Goal: Complete application form: Complete application form

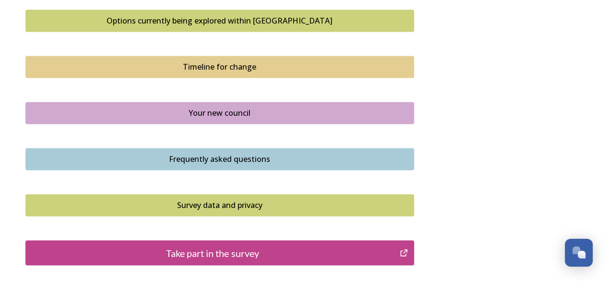
scroll to position [672, 0]
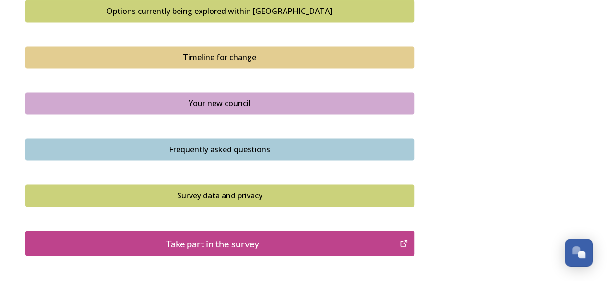
click at [283, 145] on div "Frequently asked questions" at bounding box center [220, 149] width 378 height 12
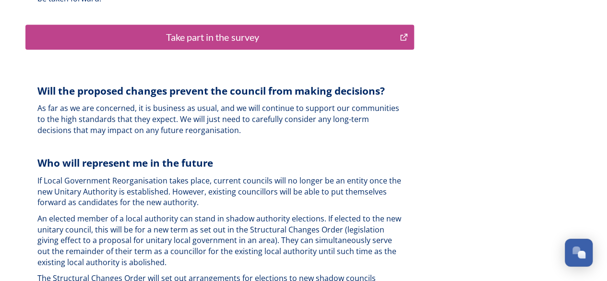
scroll to position [2398, 0]
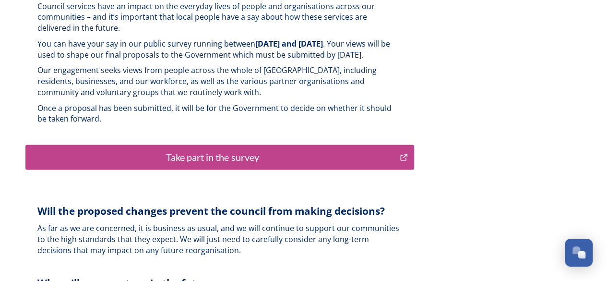
click at [214, 150] on div "Take part in the survey" at bounding box center [213, 157] width 364 height 14
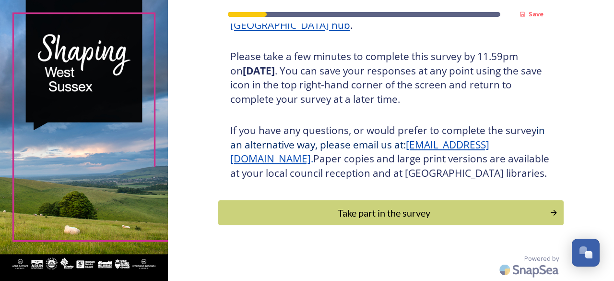
scroll to position [179, 0]
click at [414, 210] on div "Take part in the survey" at bounding box center [384, 212] width 324 height 14
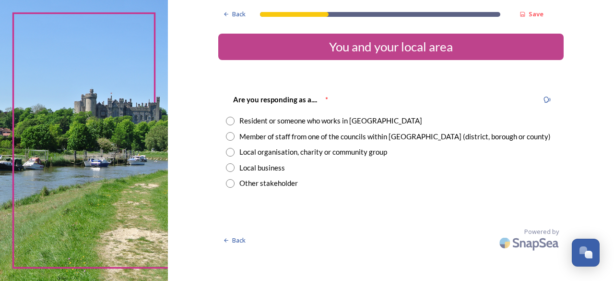
click at [231, 119] on input "radio" at bounding box center [230, 121] width 9 height 9
radio input "true"
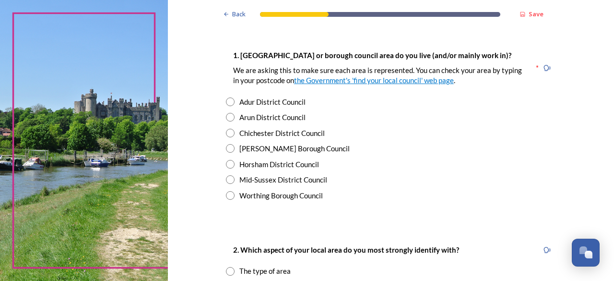
scroll to position [192, 0]
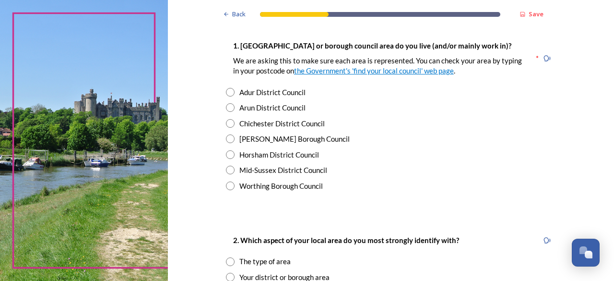
click at [227, 171] on input "radio" at bounding box center [230, 170] width 9 height 9
radio input "true"
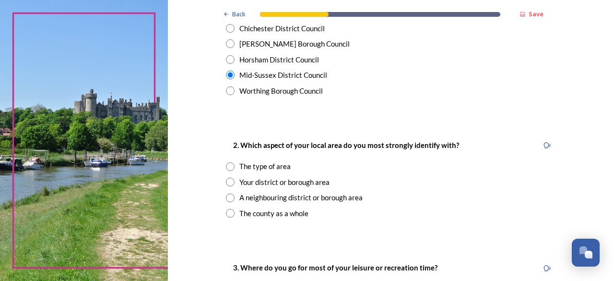
scroll to position [288, 0]
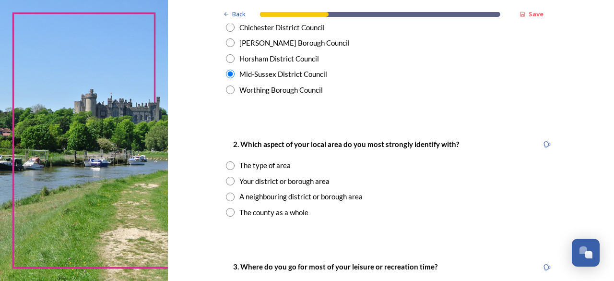
click at [221, 165] on div "2. Which aspect of your local area do you most strongly identify with? The type…" at bounding box center [391, 178] width 346 height 98
click at [226, 165] on input "radio" at bounding box center [230, 165] width 9 height 9
radio input "true"
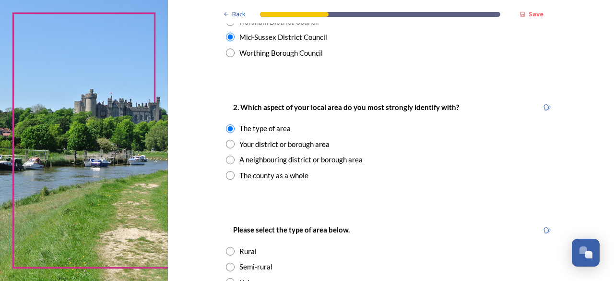
scroll to position [384, 0]
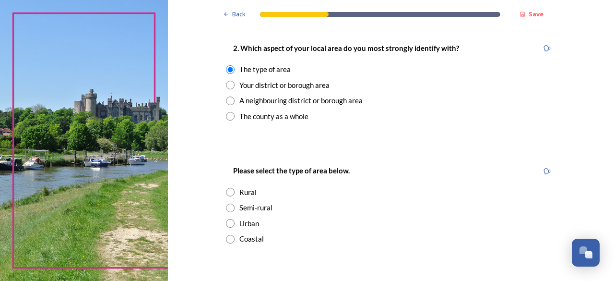
click at [226, 194] on input "radio" at bounding box center [230, 192] width 9 height 9
radio input "true"
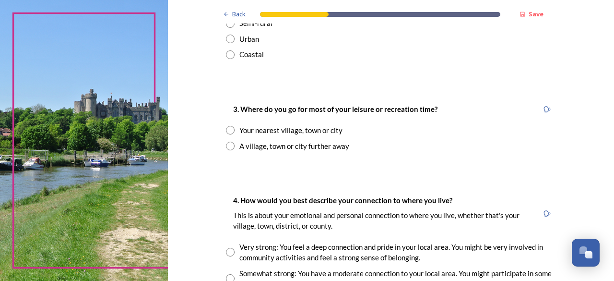
scroll to position [576, 0]
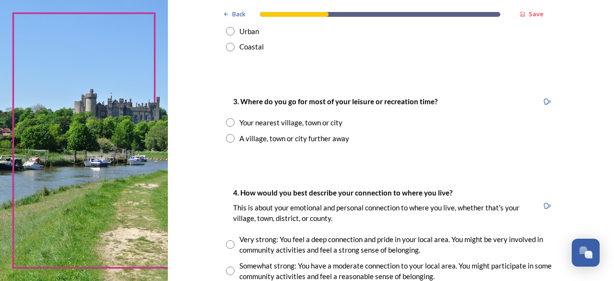
click at [232, 121] on div "Your nearest village, town or city" at bounding box center [391, 122] width 330 height 11
radio input "true"
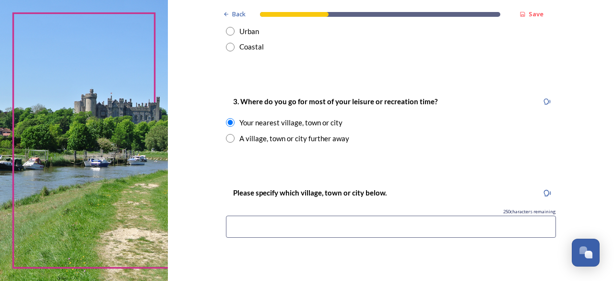
click at [311, 235] on input at bounding box center [391, 226] width 330 height 22
type input "Hurstpierpoint"
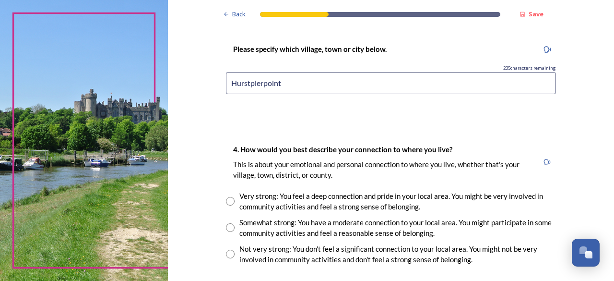
scroll to position [720, 0]
click at [226, 197] on input "radio" at bounding box center [230, 200] width 9 height 9
radio input "true"
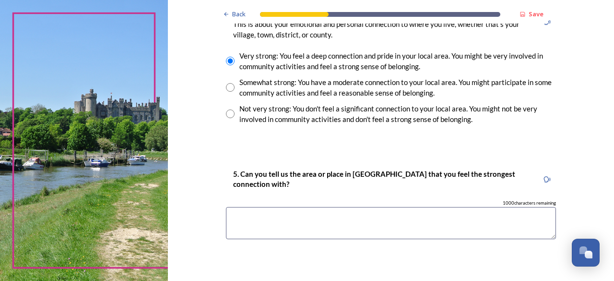
scroll to position [864, 0]
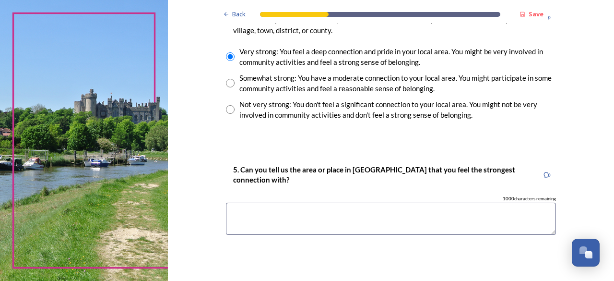
click at [308, 218] on textarea at bounding box center [391, 219] width 330 height 32
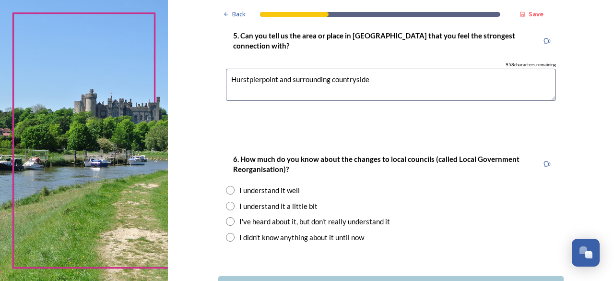
scroll to position [1008, 0]
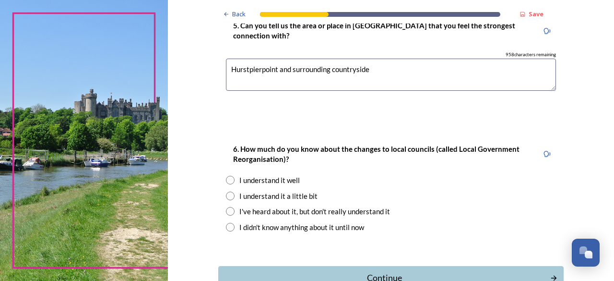
type textarea "Hurstpierpoint and surrounding countryside"
click at [226, 198] on input "radio" at bounding box center [230, 195] width 9 height 9
radio input "true"
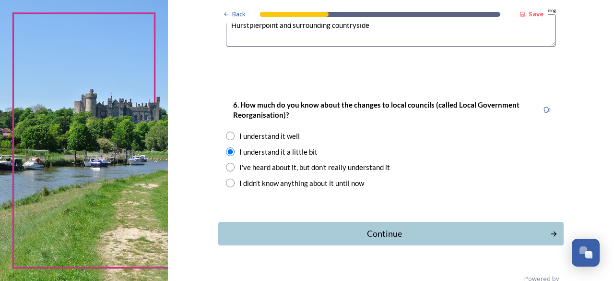
scroll to position [1071, 0]
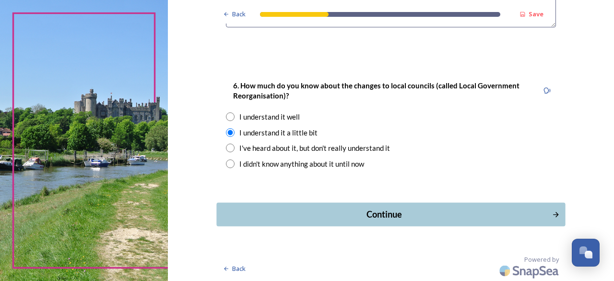
click at [380, 208] on div "Continue" at bounding box center [384, 214] width 325 height 13
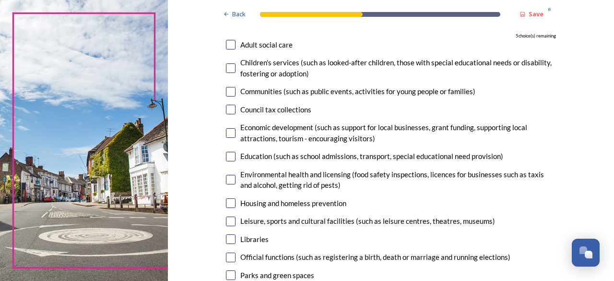
scroll to position [96, 0]
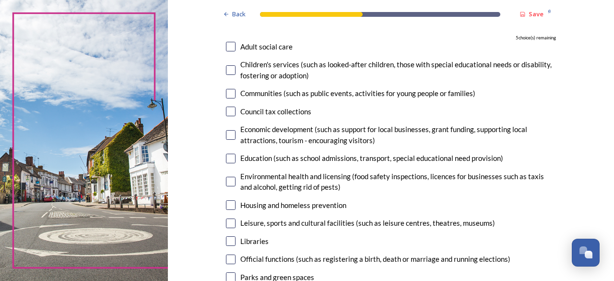
click at [231, 240] on input "checkbox" at bounding box center [231, 241] width 10 height 10
checkbox input "true"
click at [228, 205] on input "checkbox" at bounding box center [231, 205] width 10 height 10
checkbox input "true"
click at [226, 69] on input "checkbox" at bounding box center [231, 70] width 10 height 10
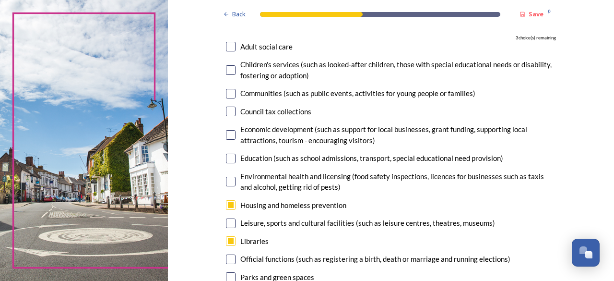
checkbox input "true"
drag, startPoint x: 227, startPoint y: 42, endPoint x: 241, endPoint y: 53, distance: 17.5
click at [228, 44] on input "checkbox" at bounding box center [231, 47] width 10 height 10
checkbox input "true"
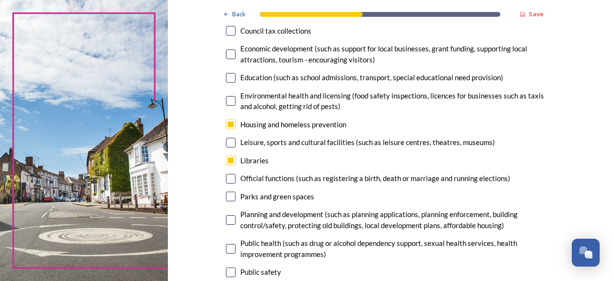
scroll to position [192, 0]
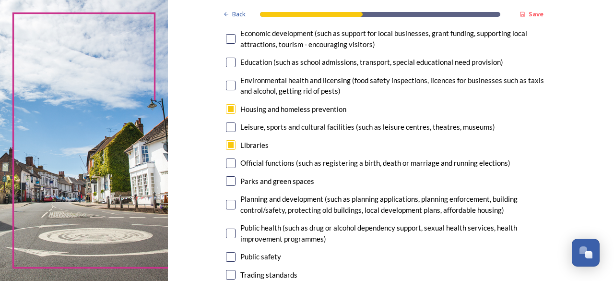
click at [227, 182] on input "checkbox" at bounding box center [231, 181] width 10 height 10
checkbox input "true"
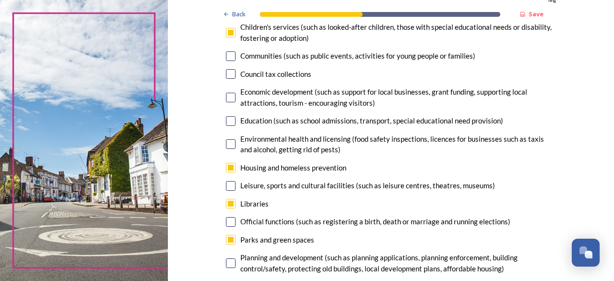
scroll to position [48, 0]
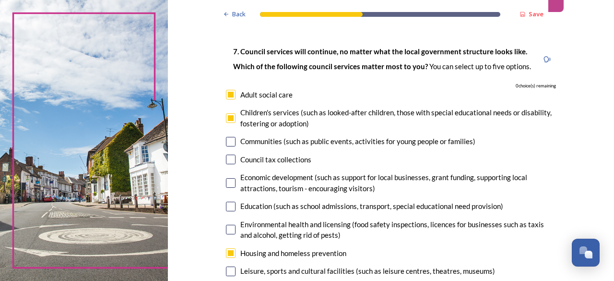
click at [226, 207] on input "checkbox" at bounding box center [231, 207] width 10 height 10
checkbox input "false"
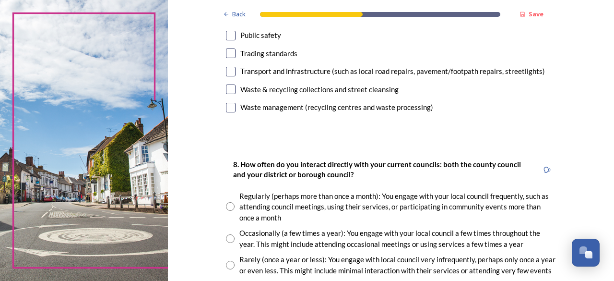
scroll to position [432, 0]
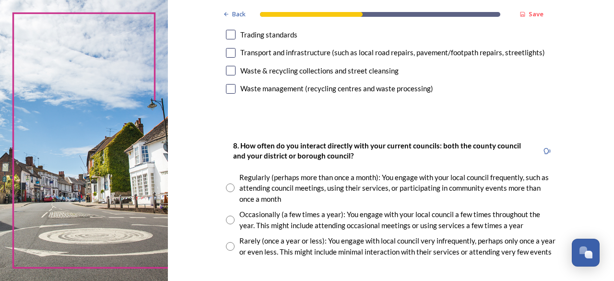
click at [226, 191] on input "radio" at bounding box center [230, 187] width 9 height 9
radio input "true"
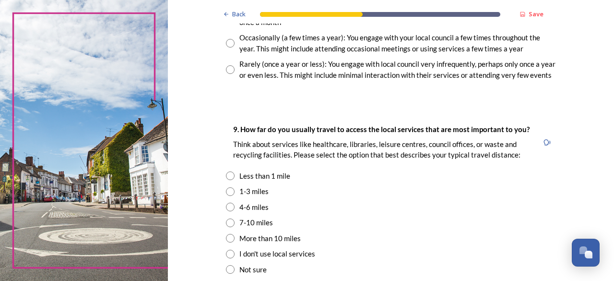
scroll to position [624, 0]
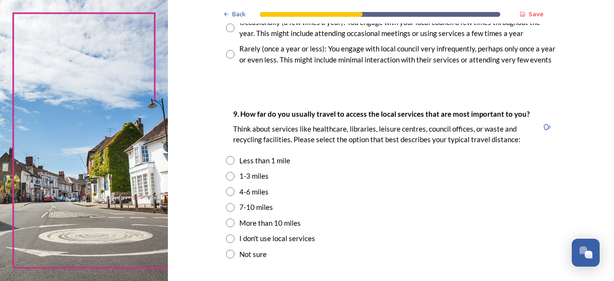
click at [227, 176] on input "radio" at bounding box center [230, 176] width 9 height 9
radio input "true"
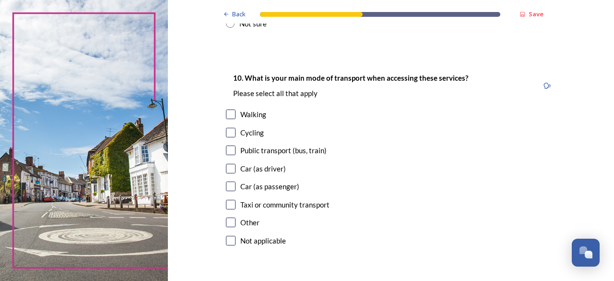
scroll to position [864, 0]
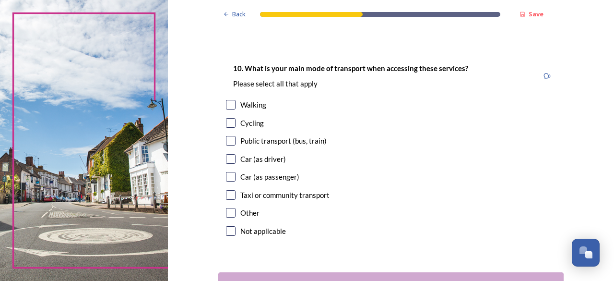
click at [227, 104] on input "checkbox" at bounding box center [231, 105] width 10 height 10
checkbox input "true"
click at [228, 138] on input "checkbox" at bounding box center [231, 141] width 10 height 10
checkbox input "true"
click at [232, 162] on div "Car (as driver)" at bounding box center [391, 159] width 330 height 11
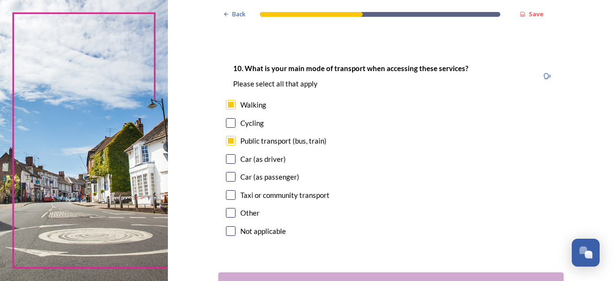
checkbox input "true"
click at [229, 179] on input "checkbox" at bounding box center [231, 177] width 10 height 10
checkbox input "true"
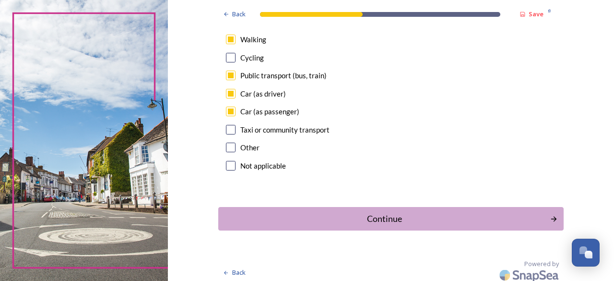
scroll to position [934, 0]
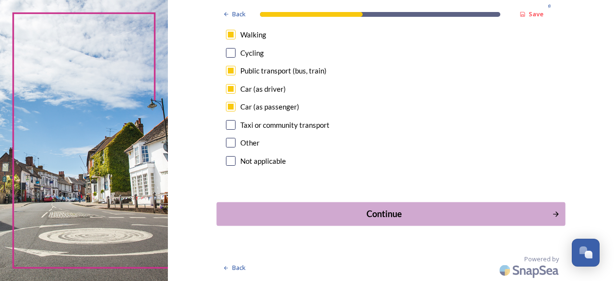
click at [412, 215] on div "Continue" at bounding box center [384, 213] width 325 height 13
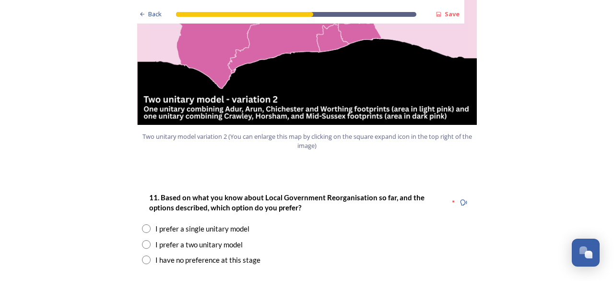
scroll to position [1152, 0]
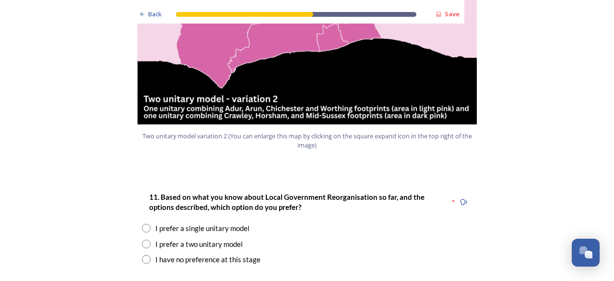
click at [143, 224] on input "radio" at bounding box center [146, 228] width 9 height 9
radio input "true"
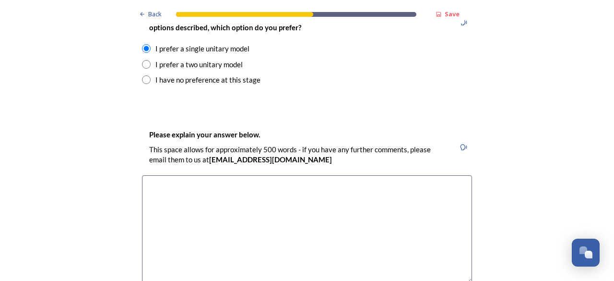
scroll to position [1344, 0]
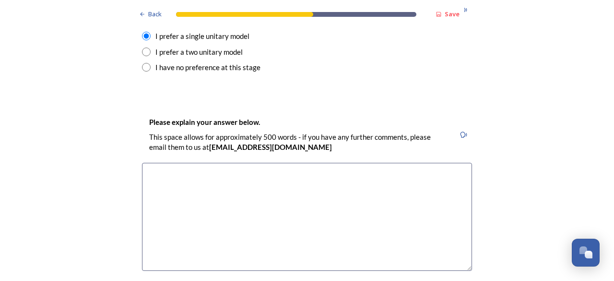
click at [186, 177] on textarea at bounding box center [307, 217] width 330 height 108
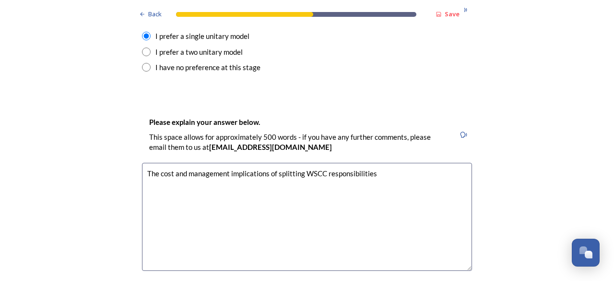
click at [322, 163] on textarea "The cost and management implications of splitting WSCC responsibilities" at bounding box center [307, 217] width 330 height 108
click at [425, 163] on textarea "The cost and management implications of splitting WSCC current responsibilities" at bounding box center [307, 217] width 330 height 108
click at [425, 163] on textarea "The cost and management implications of splitting WSCC current responsibilities…" at bounding box center [307, 217] width 330 height 108
click at [462, 163] on textarea "The cost and management implications of splitting WSCC current responsibilities…" at bounding box center [307, 217] width 330 height 108
click at [227, 163] on textarea "The cost and management implications of splitting WSCC current responsibilities…" at bounding box center [307, 217] width 330 height 108
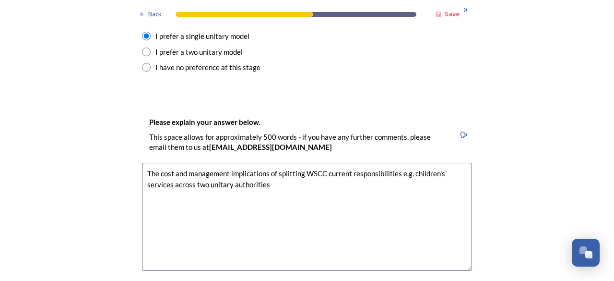
click at [182, 163] on textarea "The cost and management implications of splitting WSCC current responsibilities…" at bounding box center [307, 217] width 330 height 108
click at [213, 163] on textarea "The cost, management implications of splitting WSCC current responsibilities e.…" at bounding box center [307, 217] width 330 height 108
click at [302, 163] on textarea "The cost, management and effectiveness implications of splitting WSCC current r…" at bounding box center [307, 217] width 330 height 108
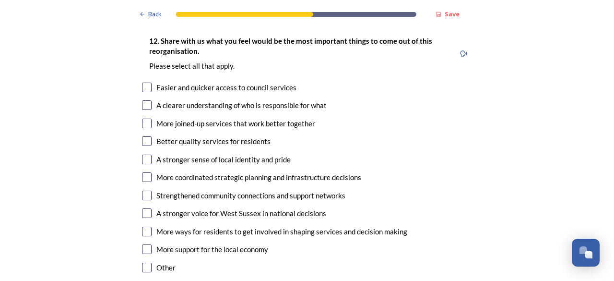
scroll to position [1584, 0]
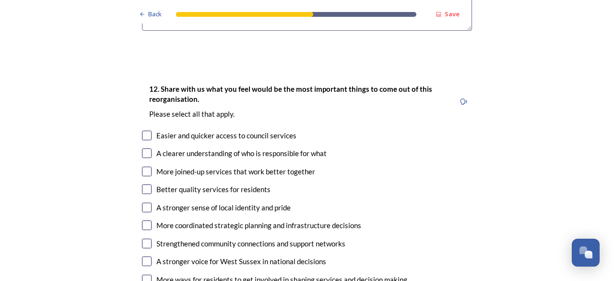
type textarea "The cost, management and effectiveness implications of splitting WSCC current r…"
click at [143, 148] on input "checkbox" at bounding box center [147, 153] width 10 height 10
checkbox input "true"
click at [144, 167] on input "checkbox" at bounding box center [147, 172] width 10 height 10
checkbox input "true"
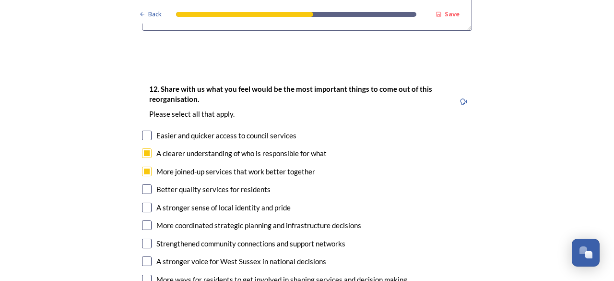
click at [142, 184] on input "checkbox" at bounding box center [147, 189] width 10 height 10
checkbox input "true"
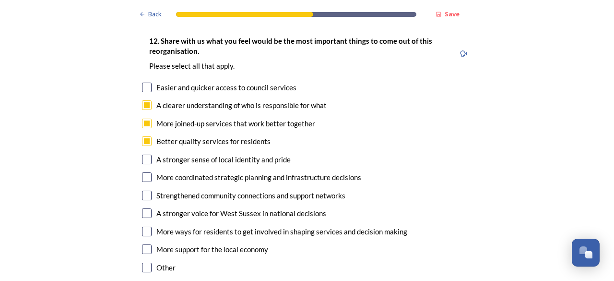
click at [146, 83] on input "checkbox" at bounding box center [147, 88] width 10 height 10
checkbox input "true"
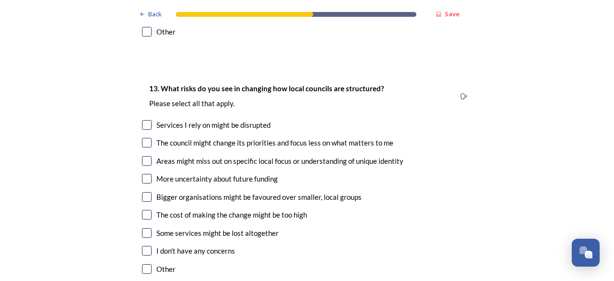
scroll to position [1872, 0]
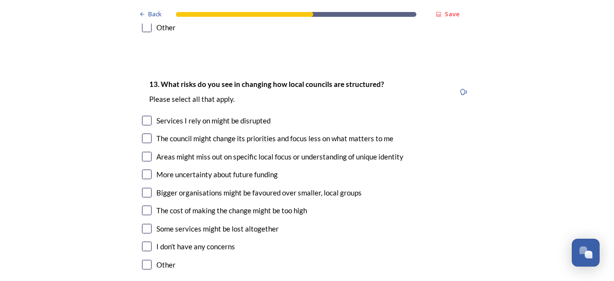
click at [142, 116] on input "checkbox" at bounding box center [147, 121] width 10 height 10
checkbox input "true"
click at [146, 133] on input "checkbox" at bounding box center [147, 138] width 10 height 10
checkbox input "true"
click at [148, 152] on input "checkbox" at bounding box center [147, 157] width 10 height 10
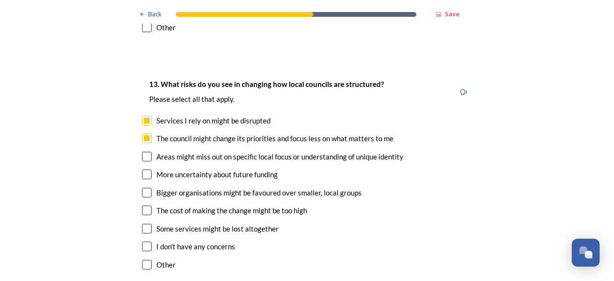
checkbox input "true"
click at [146, 205] on input "checkbox" at bounding box center [147, 210] width 10 height 10
checkbox input "true"
click at [144, 224] on input "checkbox" at bounding box center [147, 229] width 10 height 10
checkbox input "true"
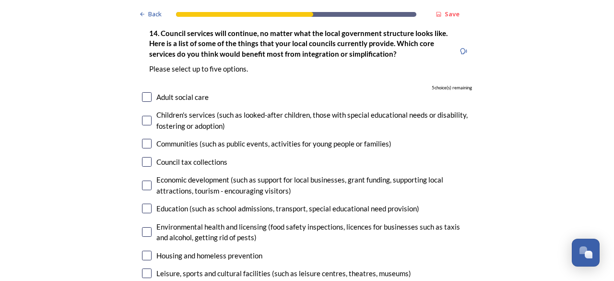
scroll to position [2207, 0]
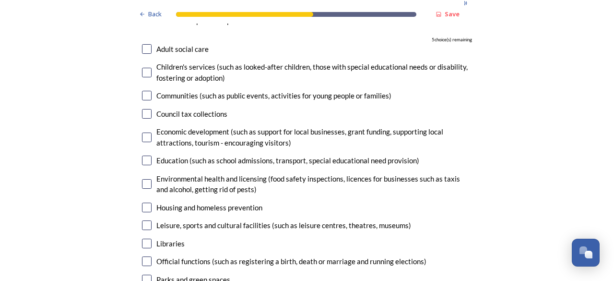
click at [142, 179] on input "checkbox" at bounding box center [147, 184] width 10 height 10
checkbox input "true"
click at [143, 203] on input "checkbox" at bounding box center [147, 208] width 10 height 10
checkbox input "true"
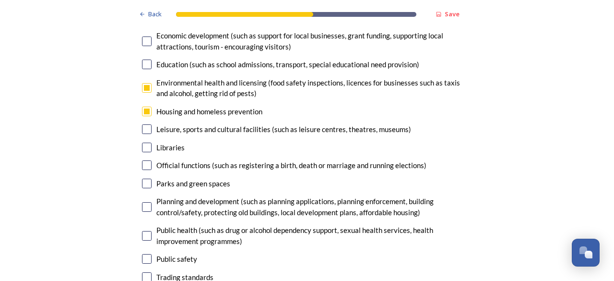
scroll to position [2351, 0]
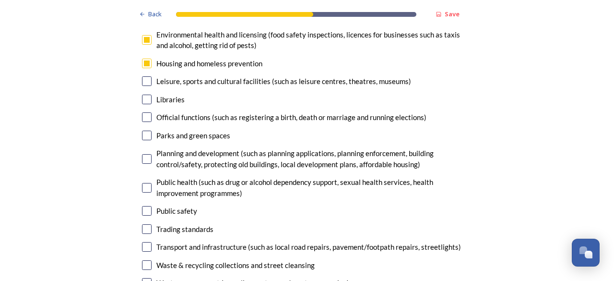
click at [146, 242] on input "checkbox" at bounding box center [147, 247] width 10 height 10
checkbox input "true"
click at [142, 260] on input "checkbox" at bounding box center [147, 265] width 10 height 10
checkbox input "true"
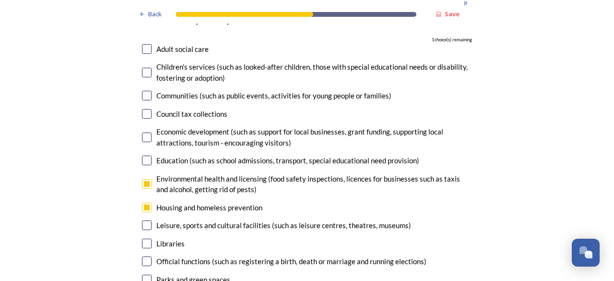
scroll to position [2159, 0]
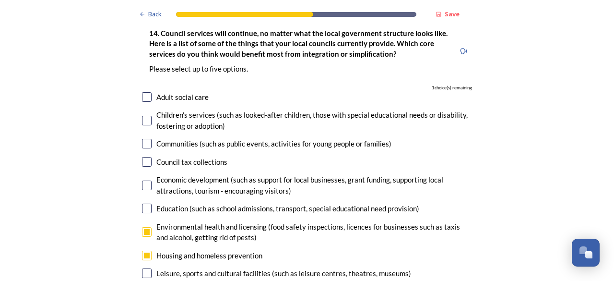
click at [143, 139] on input "checkbox" at bounding box center [147, 144] width 10 height 10
checkbox input "true"
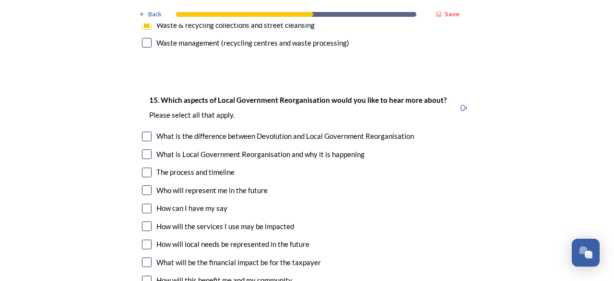
scroll to position [2639, 0]
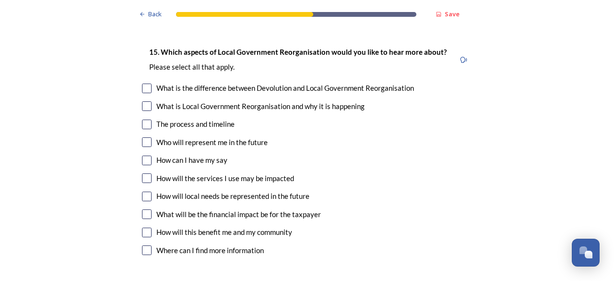
click at [142, 227] on input "checkbox" at bounding box center [147, 232] width 10 height 10
checkbox input "true"
click at [144, 173] on input "checkbox" at bounding box center [147, 178] width 10 height 10
checkbox input "true"
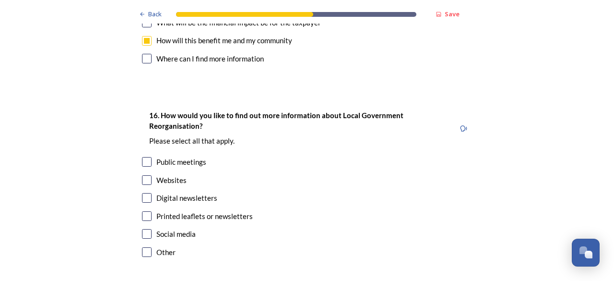
scroll to position [2831, 0]
click at [145, 156] on input "checkbox" at bounding box center [147, 161] width 10 height 10
checkbox input "true"
click at [142, 175] on input "checkbox" at bounding box center [147, 180] width 10 height 10
checkbox input "true"
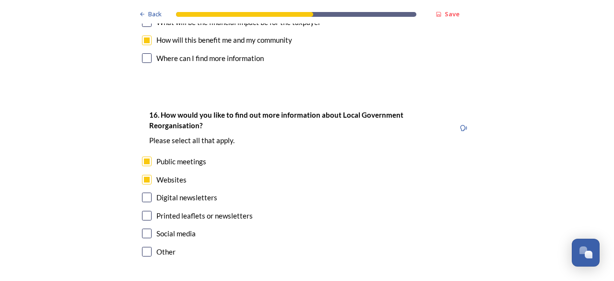
click at [143, 192] on input "checkbox" at bounding box center [147, 197] width 10 height 10
checkbox input "true"
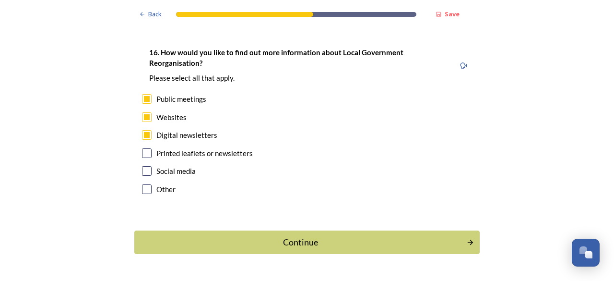
click at [379, 230] on button "Continue" at bounding box center [307, 242] width 346 height 24
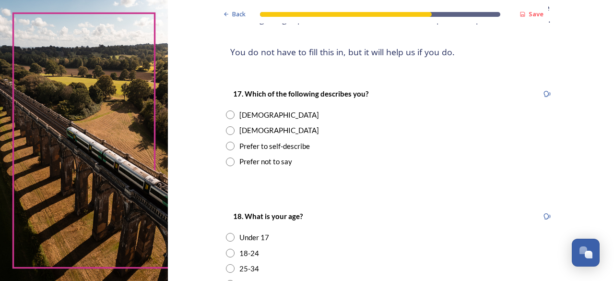
scroll to position [144, 0]
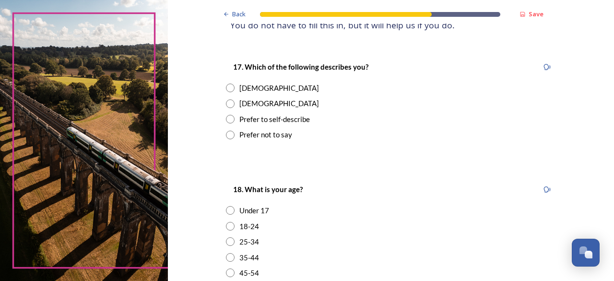
click at [228, 91] on input "radio" at bounding box center [230, 87] width 9 height 9
radio input "true"
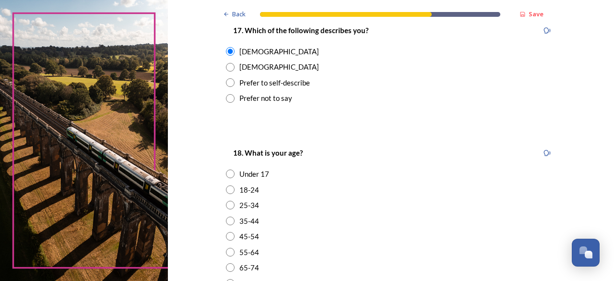
scroll to position [288, 0]
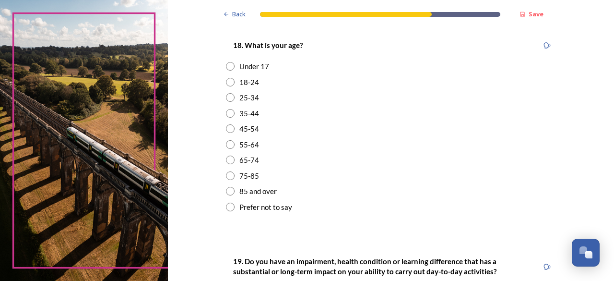
click at [227, 144] on input "radio" at bounding box center [230, 144] width 9 height 9
radio input "true"
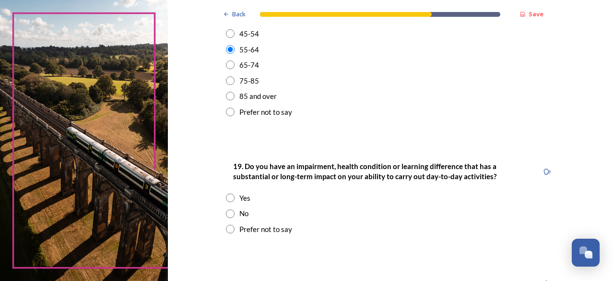
scroll to position [384, 0]
click at [227, 215] on input "radio" at bounding box center [230, 212] width 9 height 9
radio input "true"
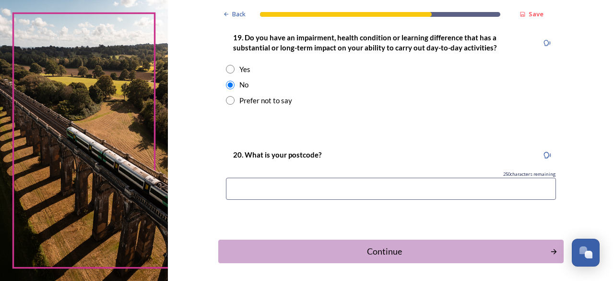
scroll to position [528, 0]
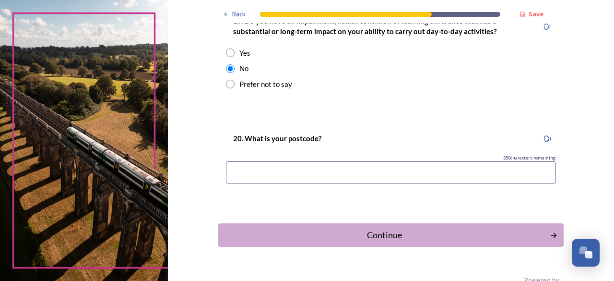
click at [426, 174] on input at bounding box center [391, 172] width 330 height 22
type input "bn6"
click at [395, 234] on div "Continue" at bounding box center [384, 234] width 325 height 13
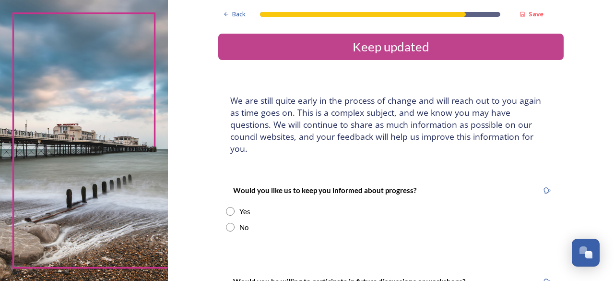
click at [226, 207] on input "radio" at bounding box center [230, 211] width 9 height 9
radio input "true"
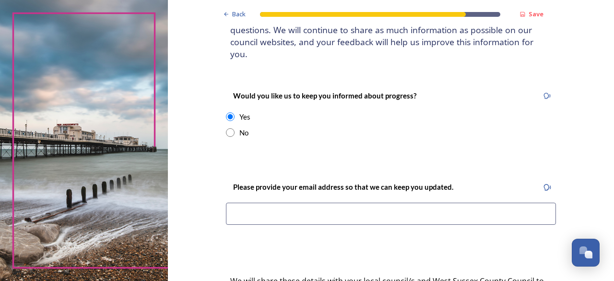
scroll to position [96, 0]
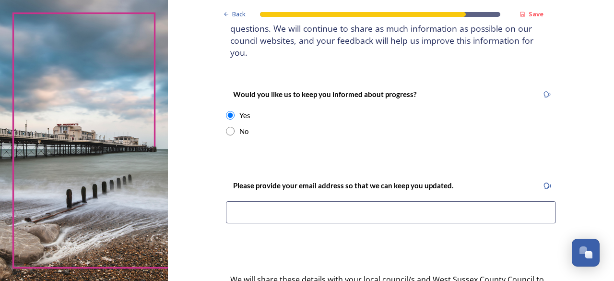
click at [410, 201] on input at bounding box center [391, 212] width 330 height 22
type input "[EMAIL_ADDRESS][DOMAIN_NAME]"
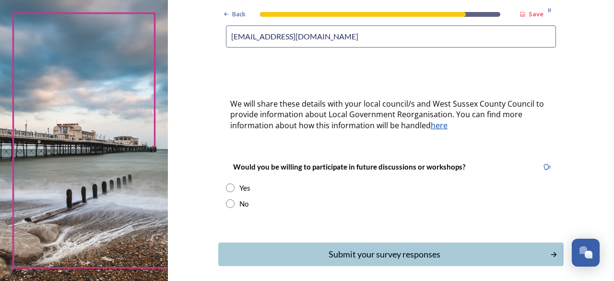
scroll to position [288, 0]
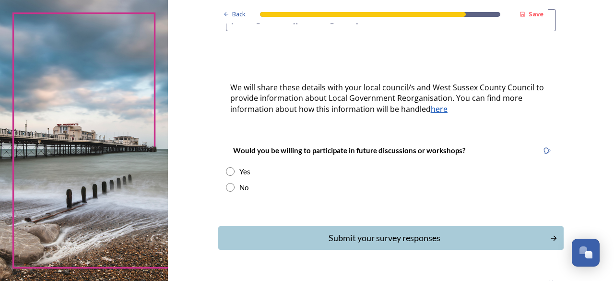
click at [227, 167] on input "radio" at bounding box center [230, 171] width 9 height 9
radio input "true"
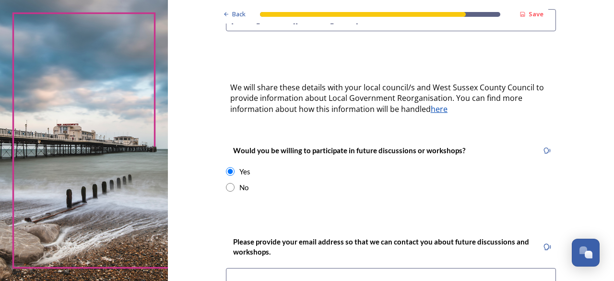
scroll to position [384, 0]
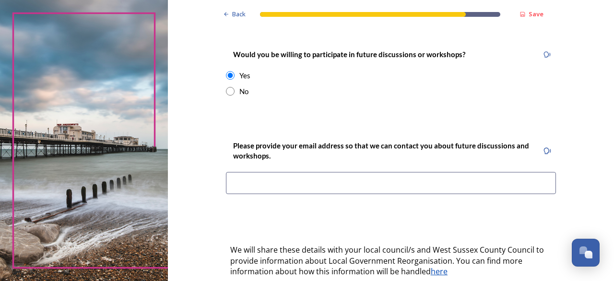
click at [384, 172] on input at bounding box center [391, 183] width 330 height 22
type input "[EMAIL_ADDRESS][DOMAIN_NAME]"
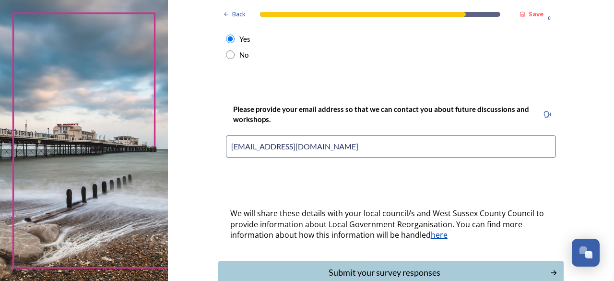
scroll to position [466, 0]
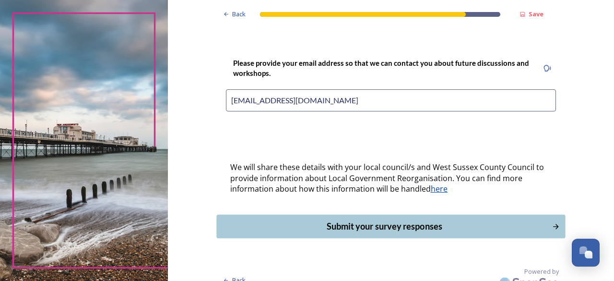
click at [458, 220] on div "Submit your survey responses" at bounding box center [384, 226] width 325 height 13
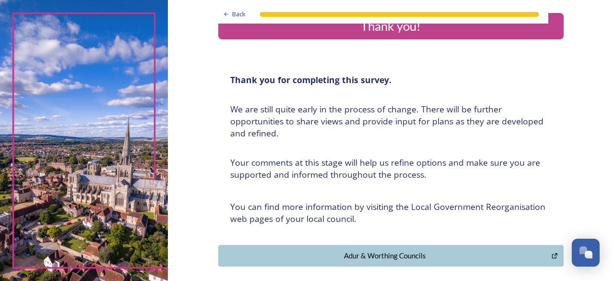
scroll to position [0, 0]
